Goal: Check status

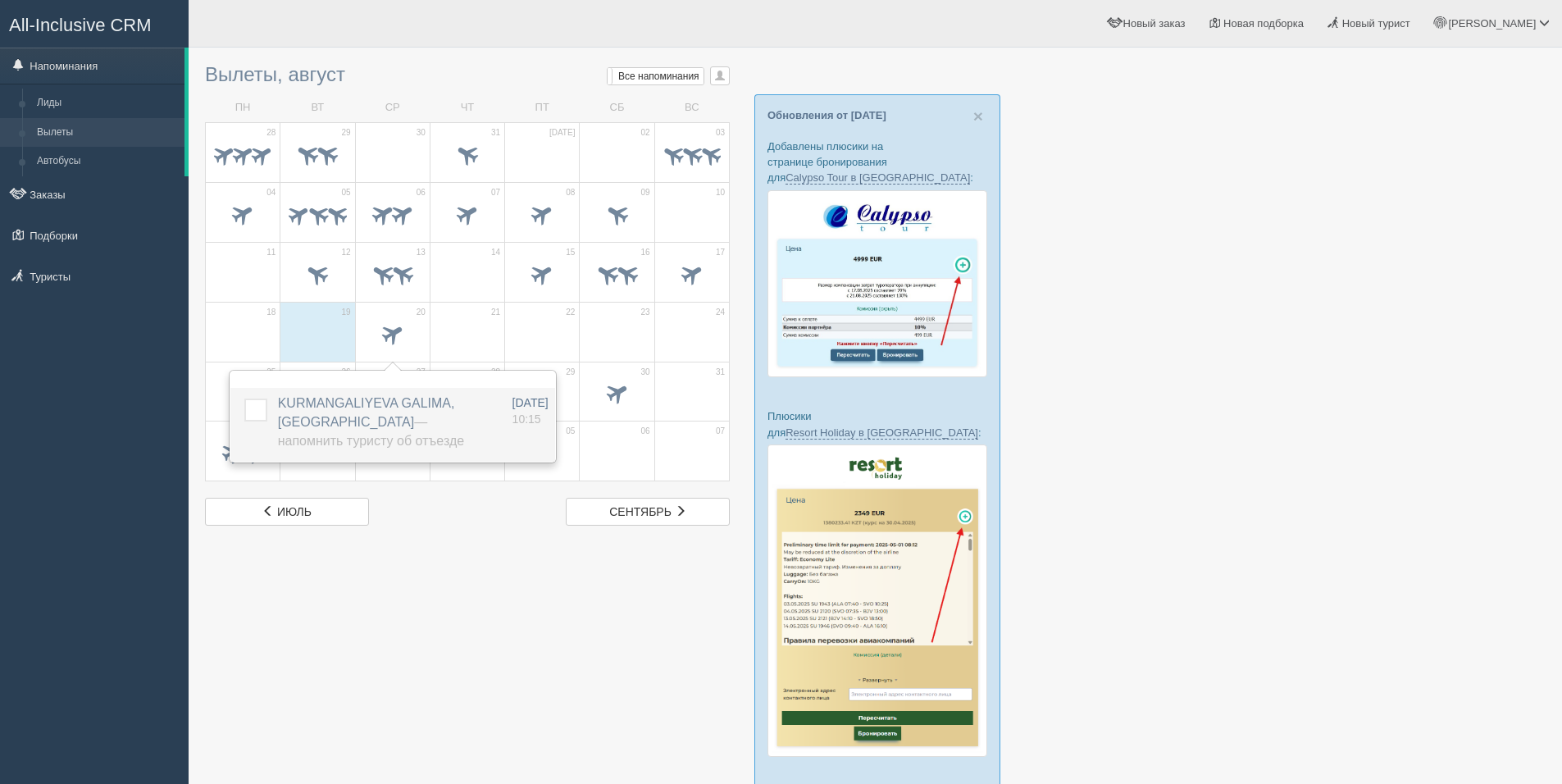
scroll to position [2, 0]
click at [244, 397] on label at bounding box center [244, 397] width 0 height 0
click at [0, 0] on input "checkbox" at bounding box center [0, 0] width 0 height 0
click at [538, 620] on div at bounding box center [875, 552] width 1341 height 996
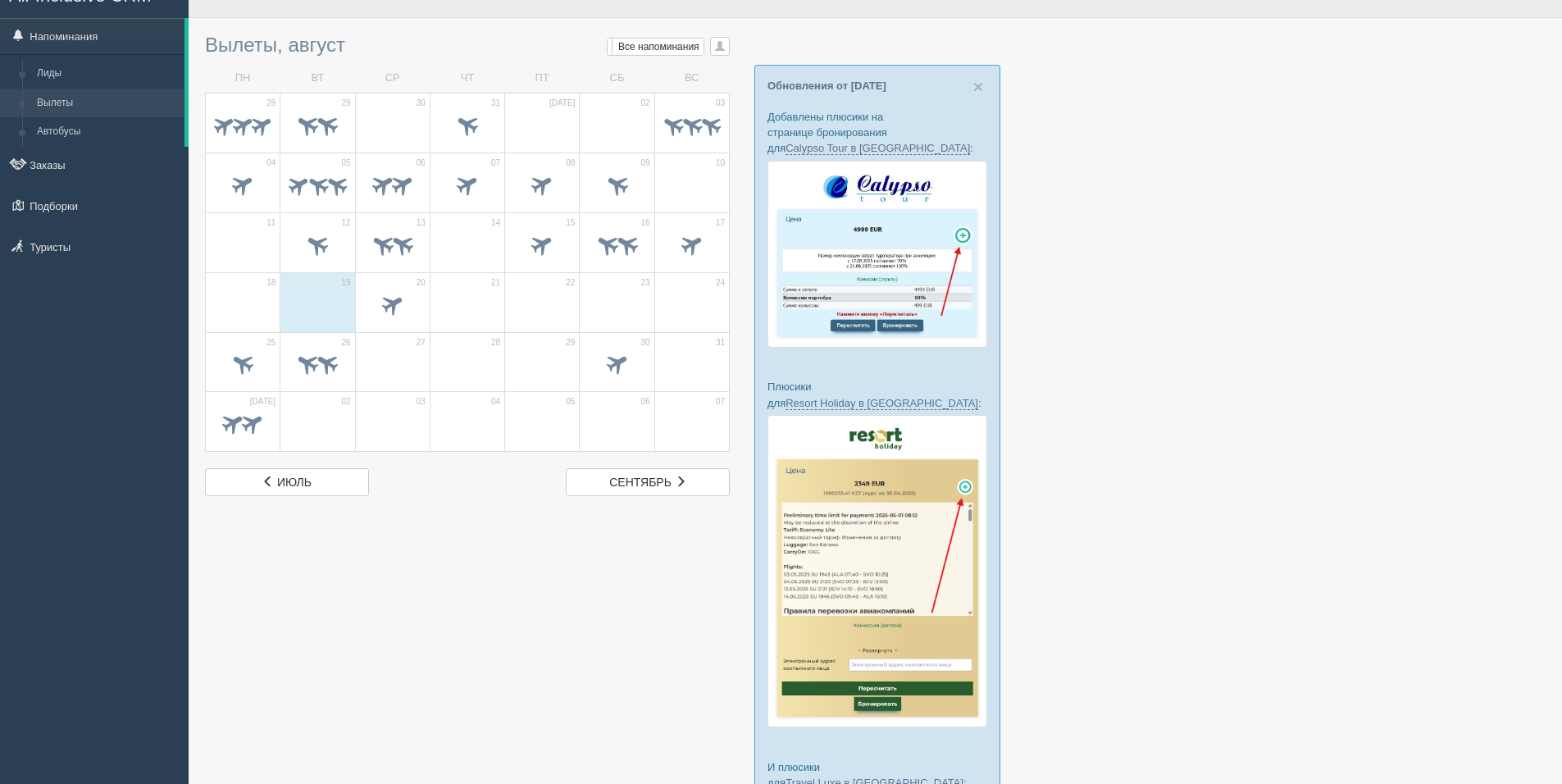
scroll to position [0, 0]
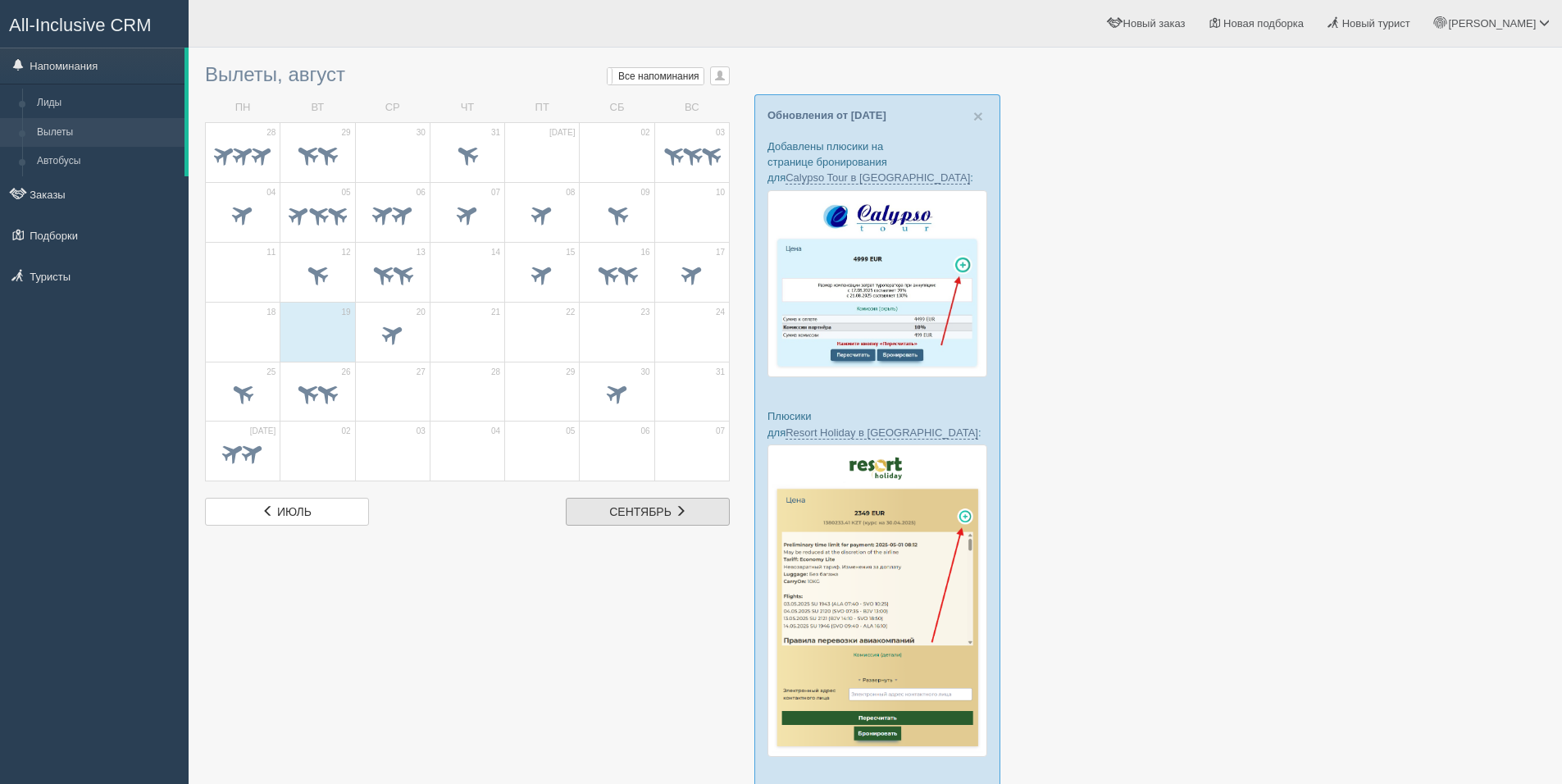
click at [629, 505] on span "сентябрь" at bounding box center [640, 511] width 63 height 13
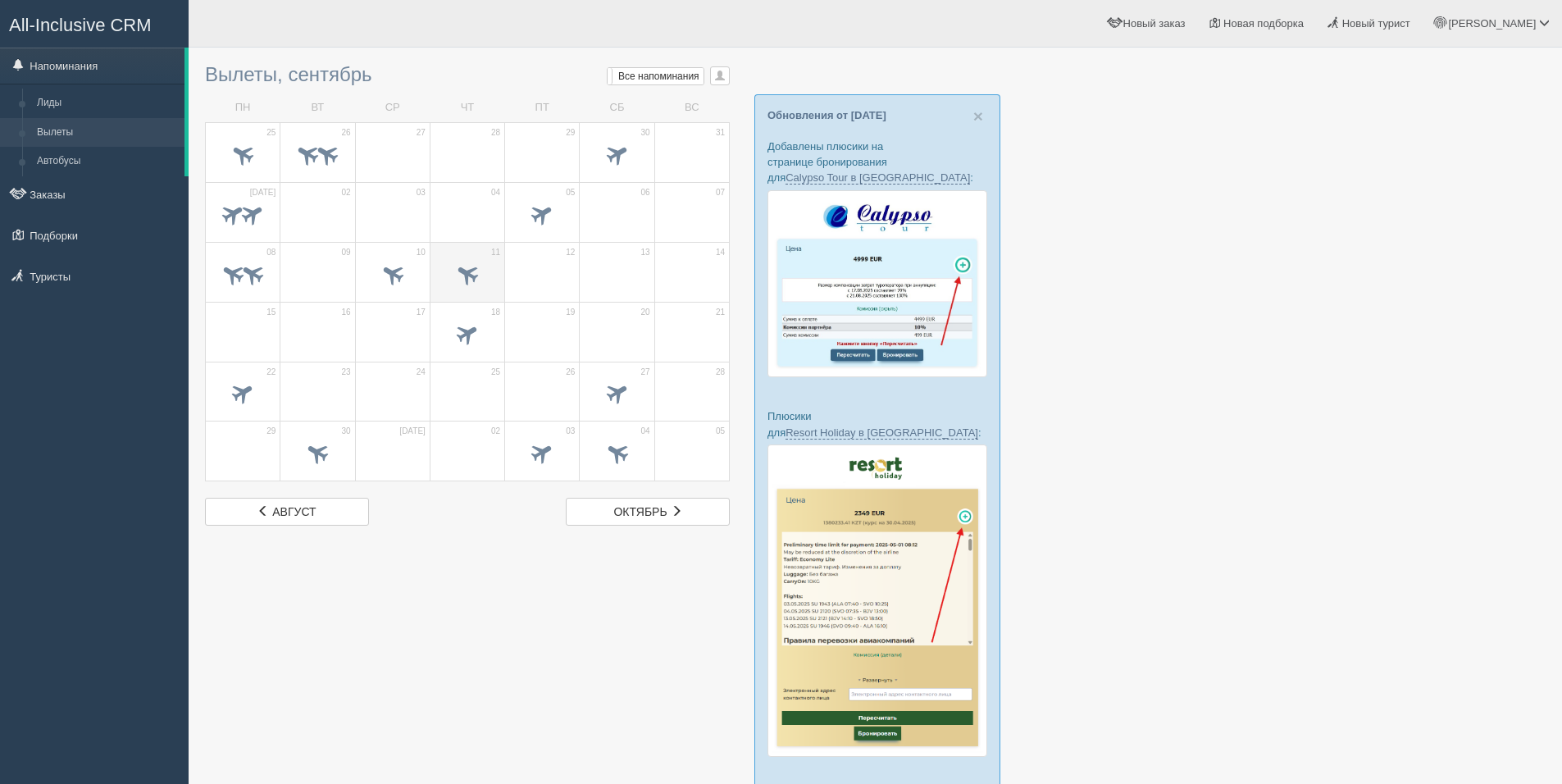
click at [441, 277] on span at bounding box center [467, 277] width 57 height 28
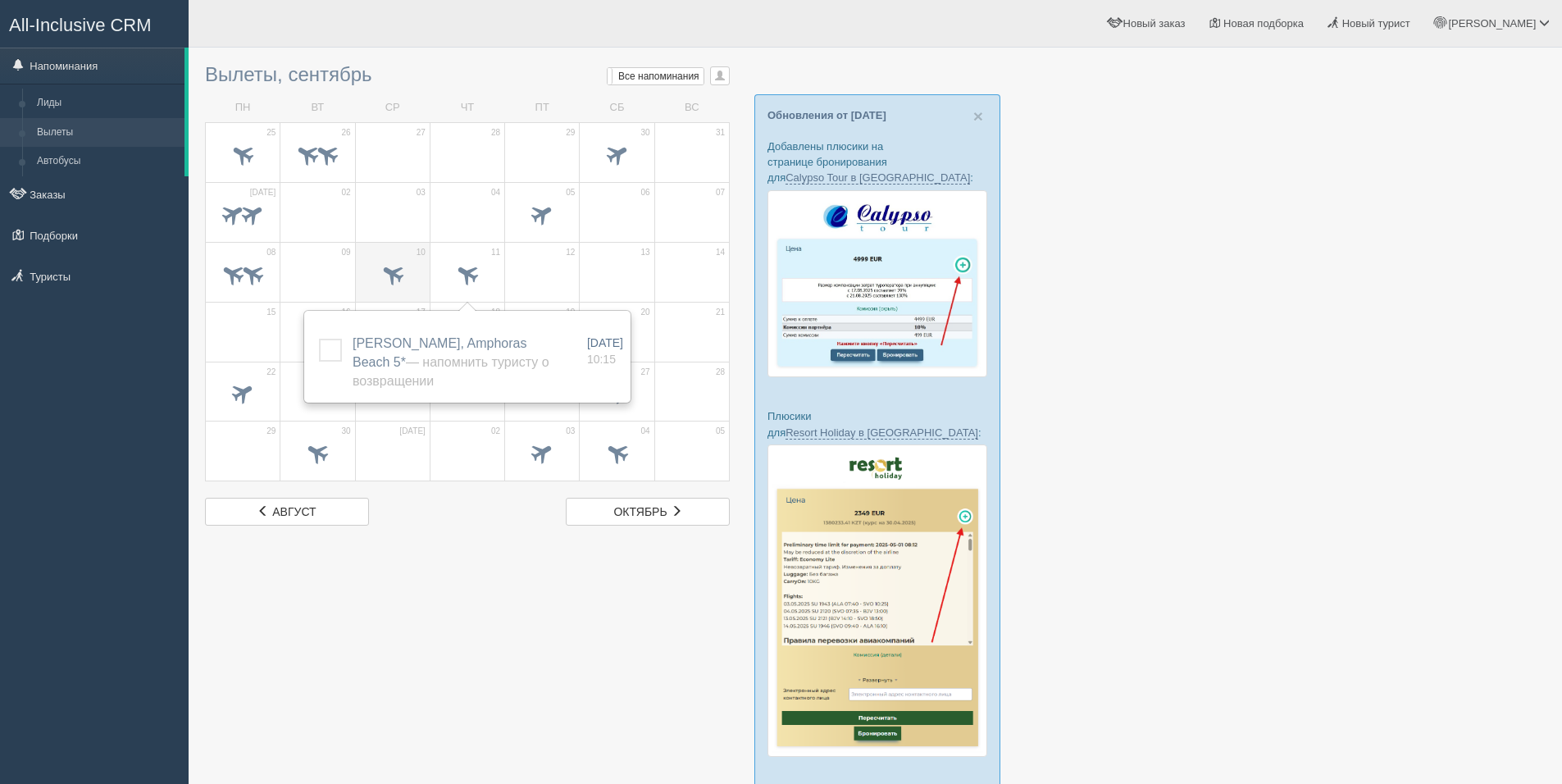
click at [381, 289] on span at bounding box center [392, 277] width 57 height 28
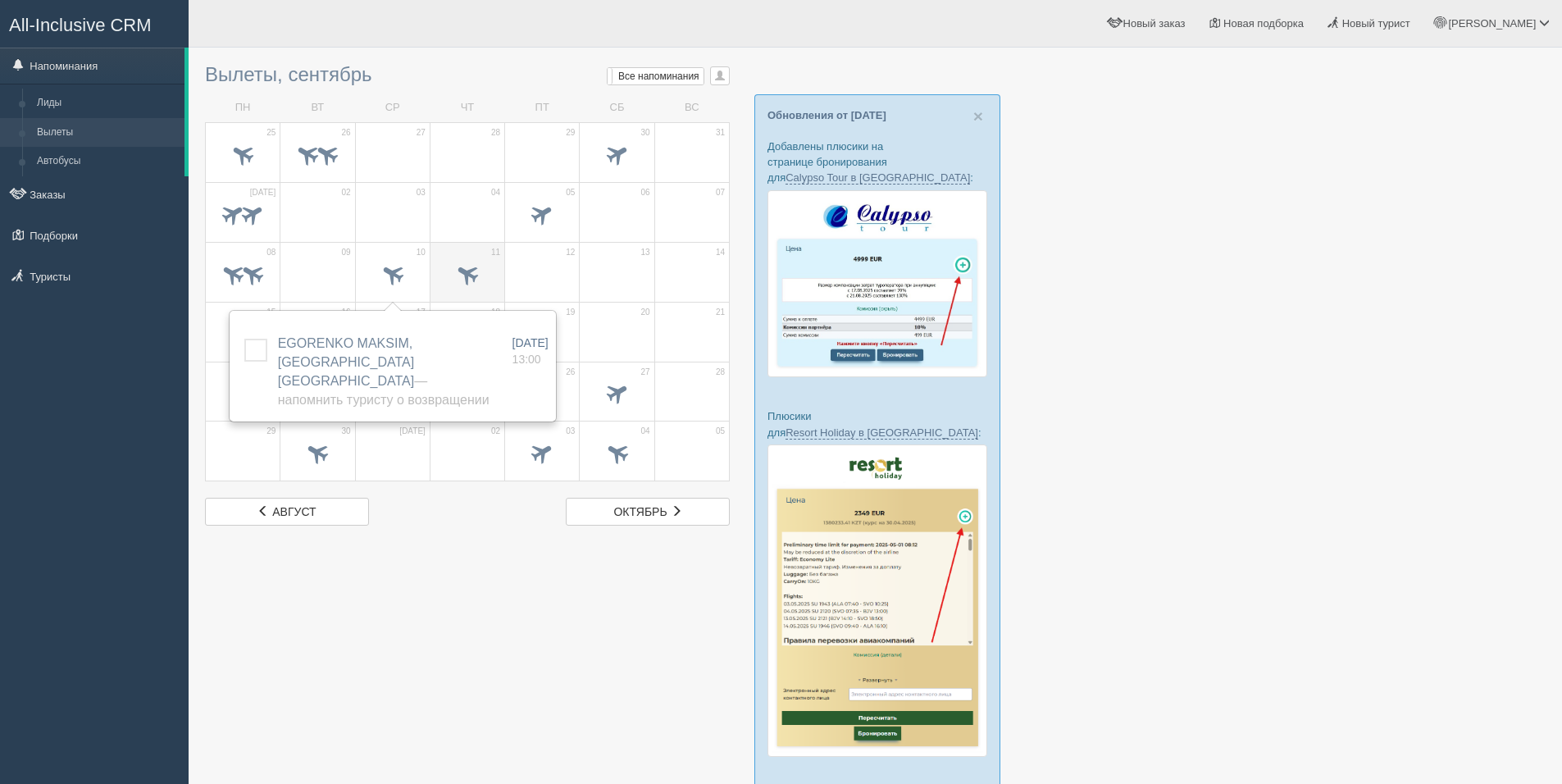
click at [484, 265] on span at bounding box center [467, 277] width 57 height 28
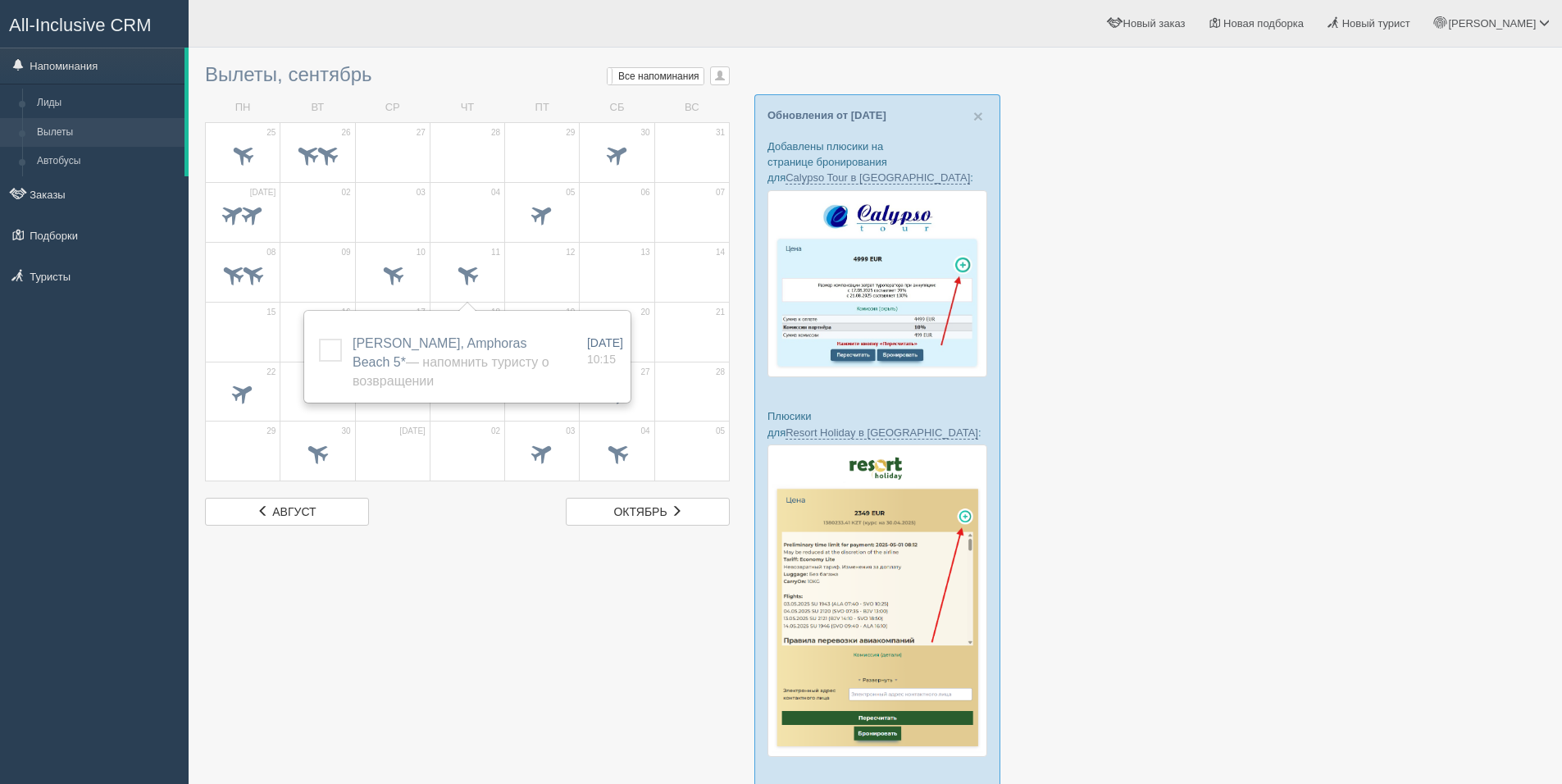
click at [528, 583] on div at bounding box center [875, 553] width 1341 height 996
